Goal: Understand process/instructions: Learn how to perform a task or action

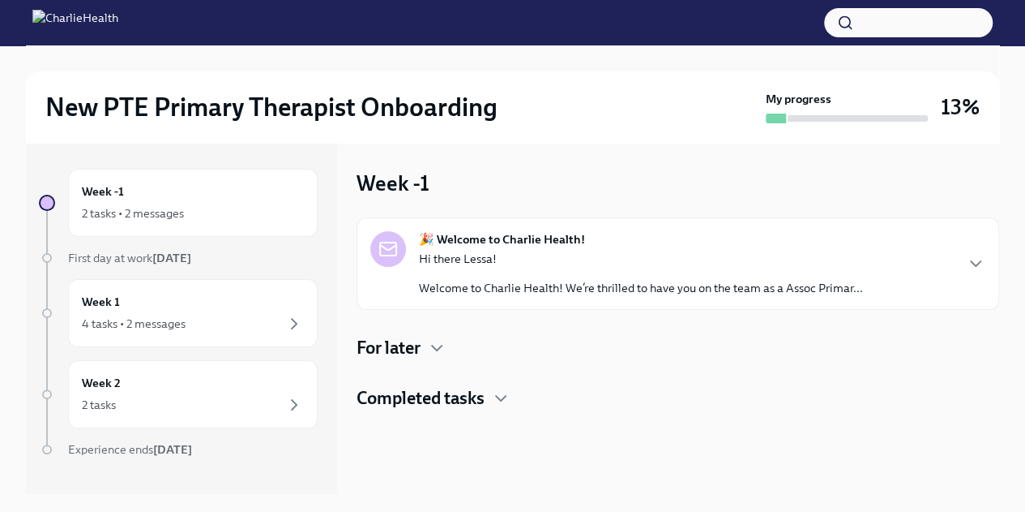
click at [619, 256] on p "Hi there Lessa!" at bounding box center [641, 258] width 444 height 16
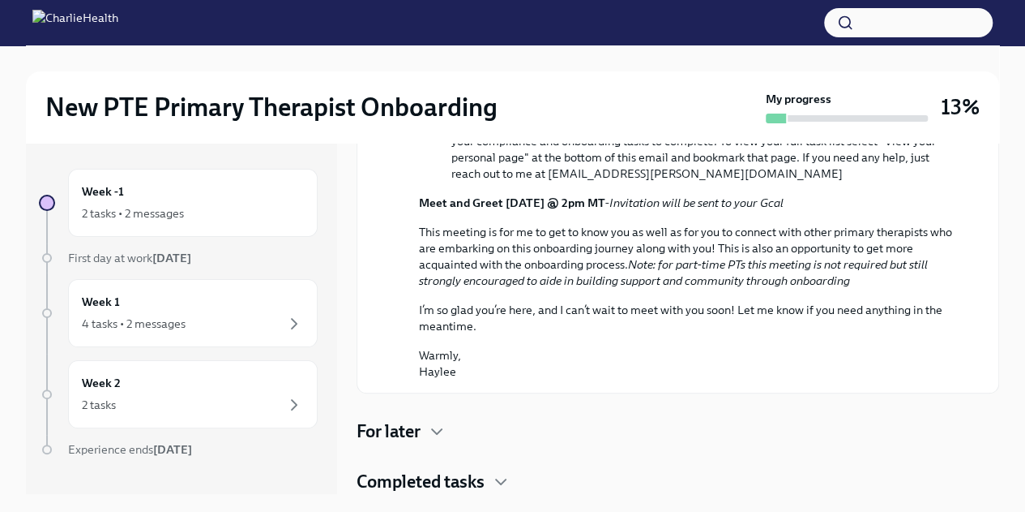
scroll to position [764, 0]
click at [183, 256] on strong "[DATE]" at bounding box center [171, 257] width 39 height 15
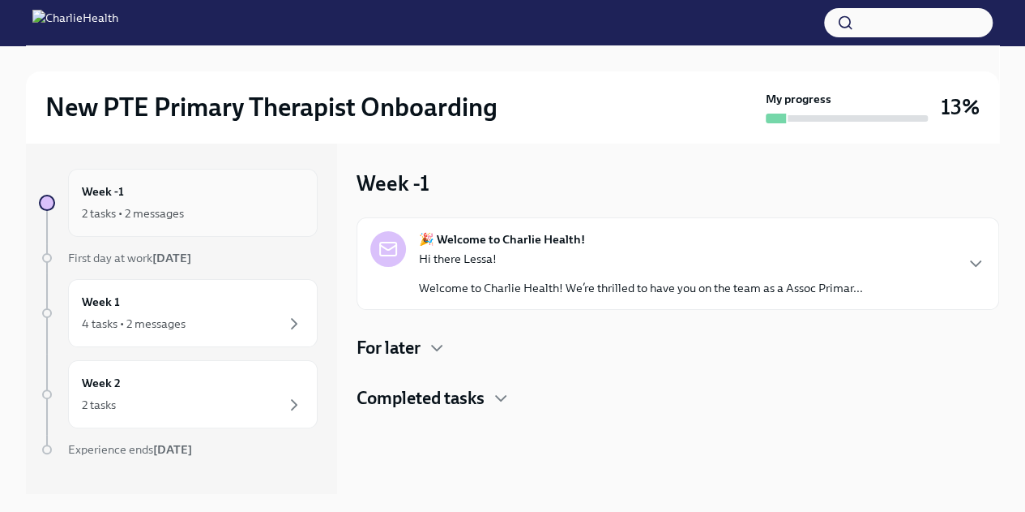
click at [189, 216] on div "2 tasks • 2 messages" at bounding box center [193, 212] width 222 height 19
click at [439, 359] on div "🎉 Welcome to Charlie Health! Hi there Lessa! Welcome to Charlie Health! We’re t…" at bounding box center [678, 313] width 643 height 193
click at [439, 350] on icon "button" at bounding box center [436, 347] width 19 height 19
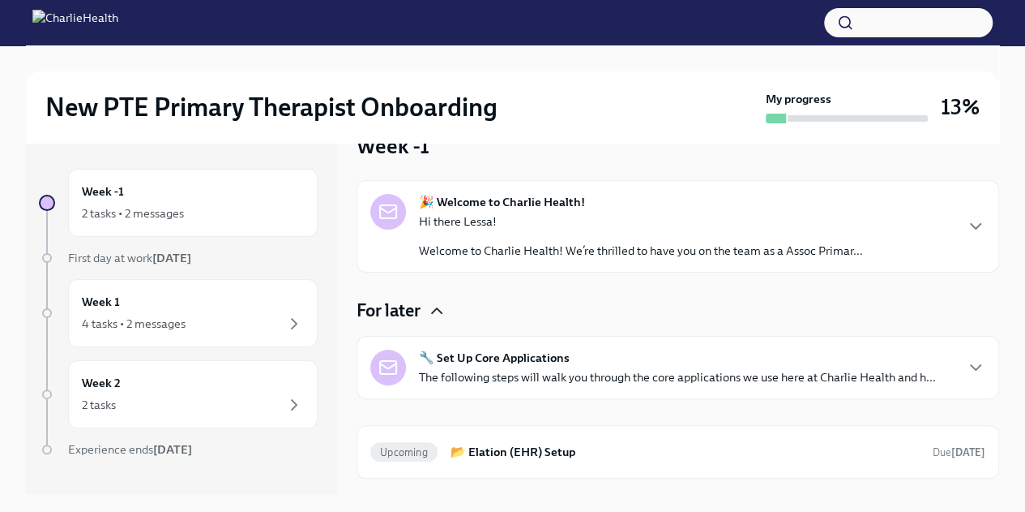
scroll to position [70, 0]
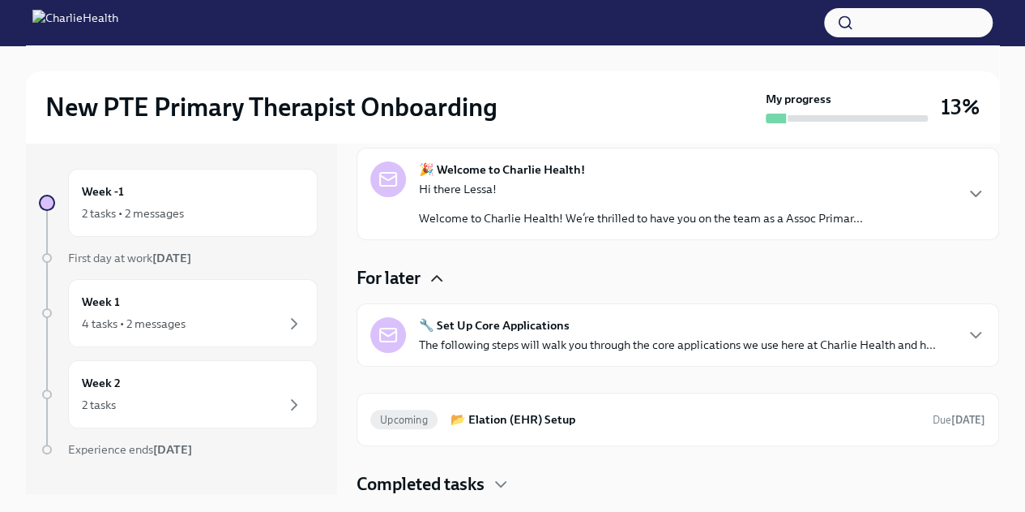
click at [640, 346] on p "The following steps will walk you through the core applications we use here at …" at bounding box center [677, 344] width 517 height 16
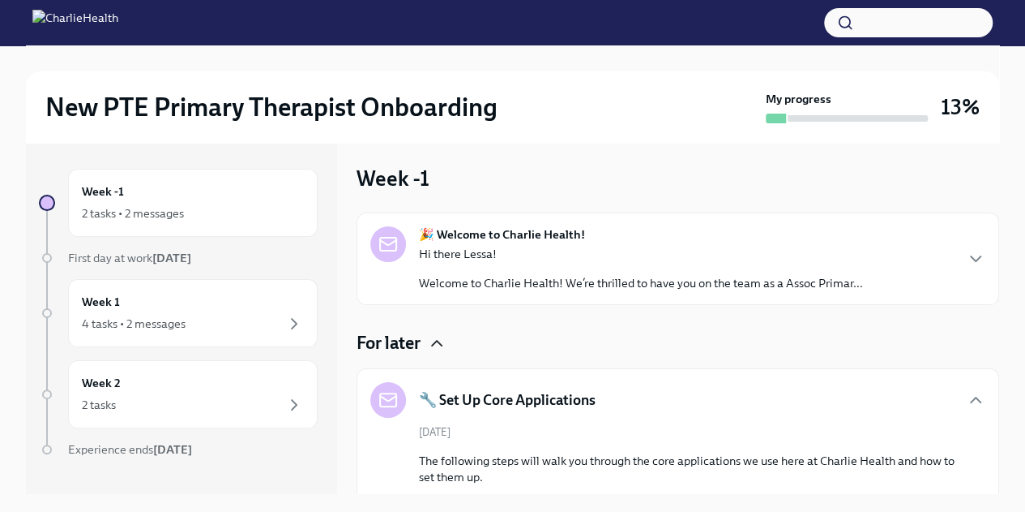
scroll to position [0, 0]
